Goal: Information Seeking & Learning: Learn about a topic

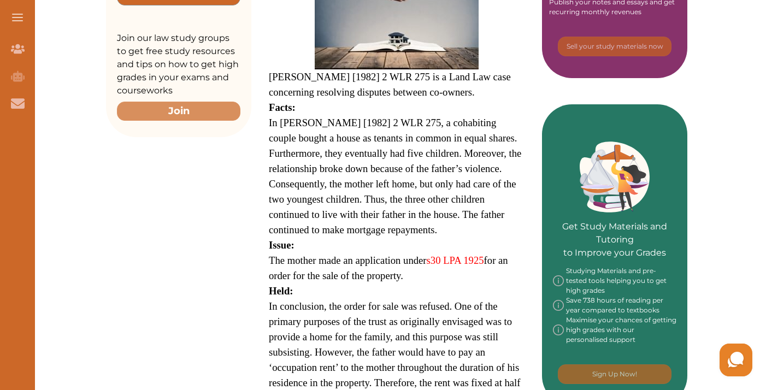
scroll to position [475, 0]
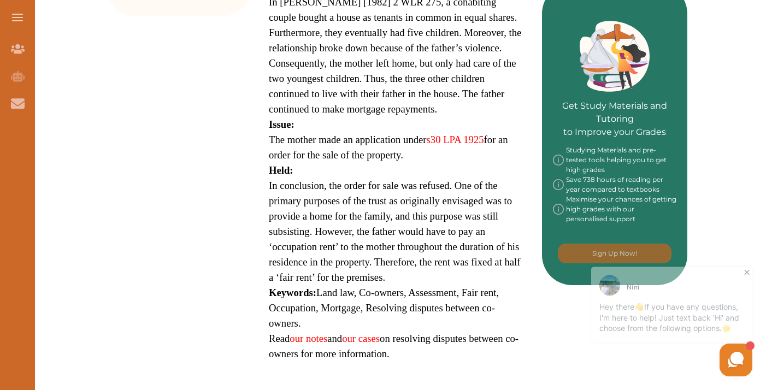
click at [407, 184] on span "In conclusion, the order for sale was refused. One of the primary purposes of t…" at bounding box center [395, 231] width 252 height 103
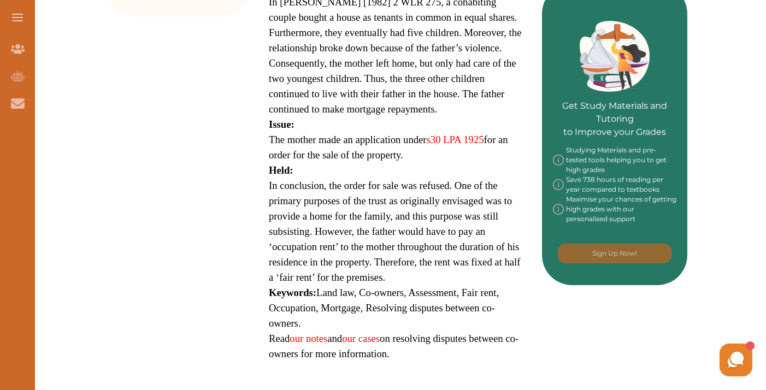
click at [668, 373] on div "[PERSON_NAME] Hey there 👋 If you have any questions, I'm here to help! Just tex…" at bounding box center [629, 360] width 251 height 38
